Goal: Task Accomplishment & Management: Manage account settings

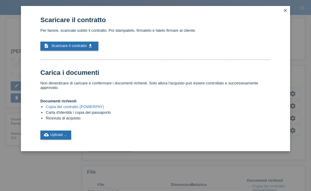
click at [287, 11] on icon "close" at bounding box center [285, 10] width 5 height 5
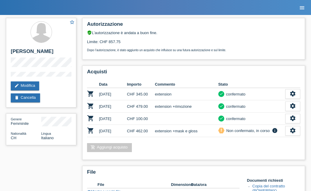
click at [299, 7] on icon "menu" at bounding box center [302, 8] width 6 height 6
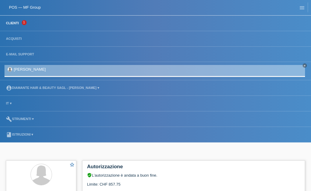
click at [13, 23] on link "Clienti" at bounding box center [12, 23] width 19 height 4
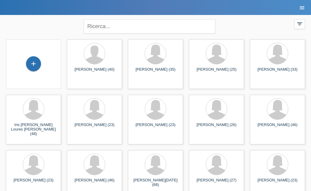
click at [304, 7] on icon "menu" at bounding box center [302, 8] width 6 height 6
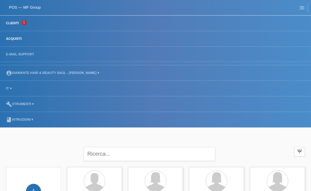
click at [18, 40] on link "Acquisti" at bounding box center [14, 39] width 22 height 4
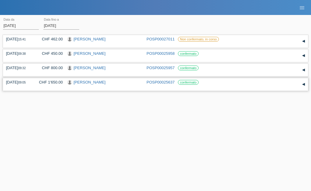
click at [103, 82] on link "Luz Adriana Marin Vargas" at bounding box center [90, 82] width 32 height 4
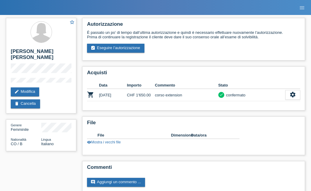
scroll to position [13, 0]
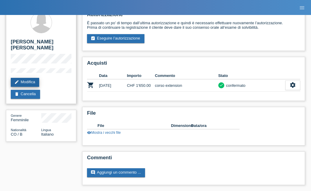
click at [36, 79] on link "edit Modifica" at bounding box center [25, 82] width 28 height 9
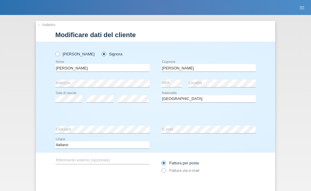
select select "CO"
select select "B"
select select "03"
select select "09"
select select "2014"
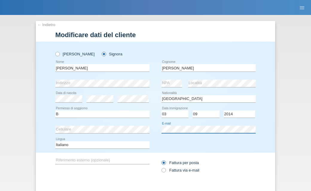
scroll to position [31, 0]
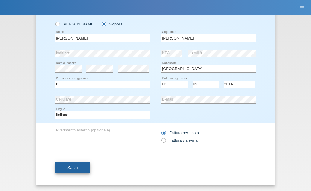
click at [64, 171] on button "Salva" at bounding box center [72, 167] width 35 height 11
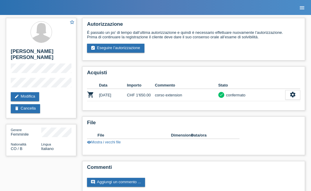
click at [303, 10] on icon "menu" at bounding box center [302, 8] width 6 height 6
